Goal: Register for event/course

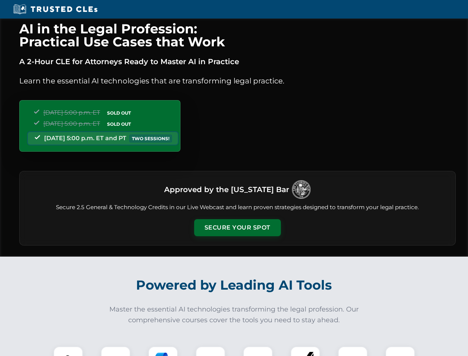
click at [237, 227] on button "Secure Your Spot" at bounding box center [237, 227] width 87 height 17
click at [68, 351] on img at bounding box center [67, 360] width 21 height 21
